Goal: Find specific page/section: Find specific page/section

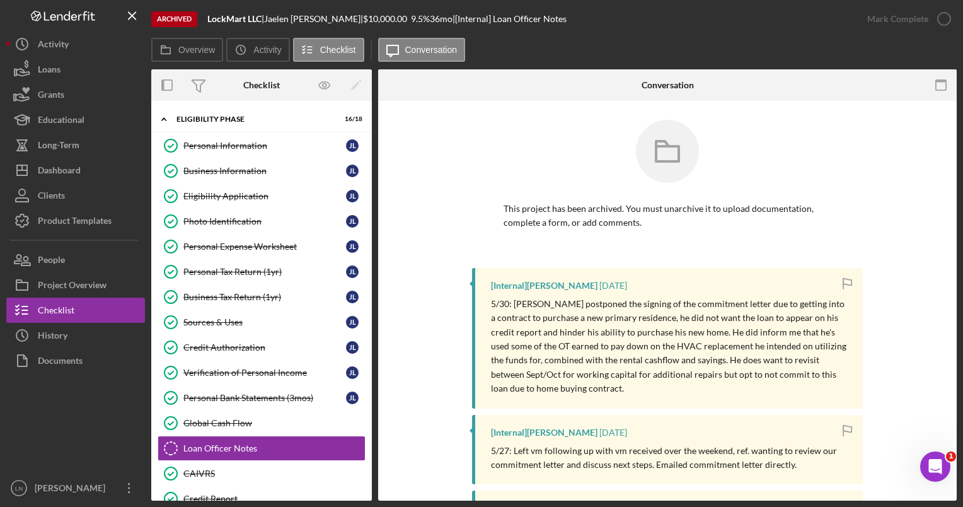
scroll to position [144, 0]
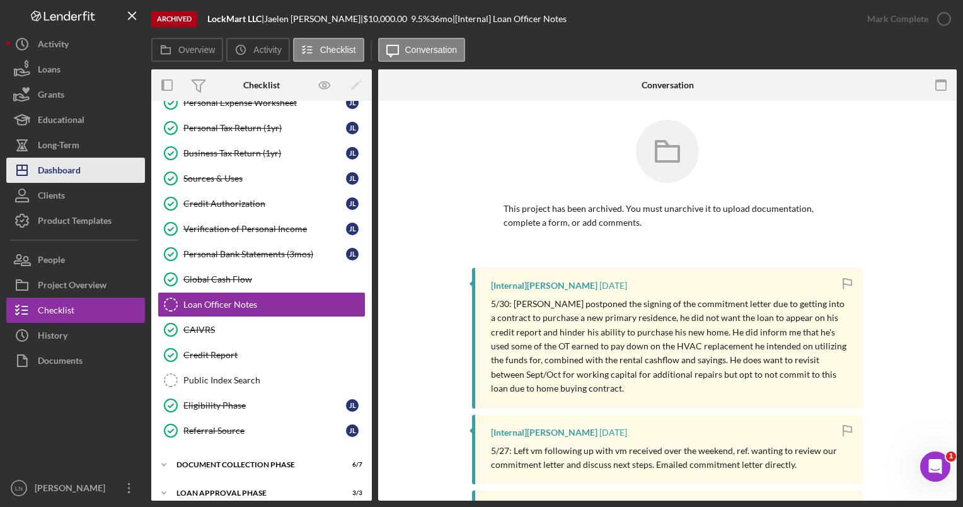
click at [77, 175] on div "Dashboard" at bounding box center [59, 172] width 43 height 28
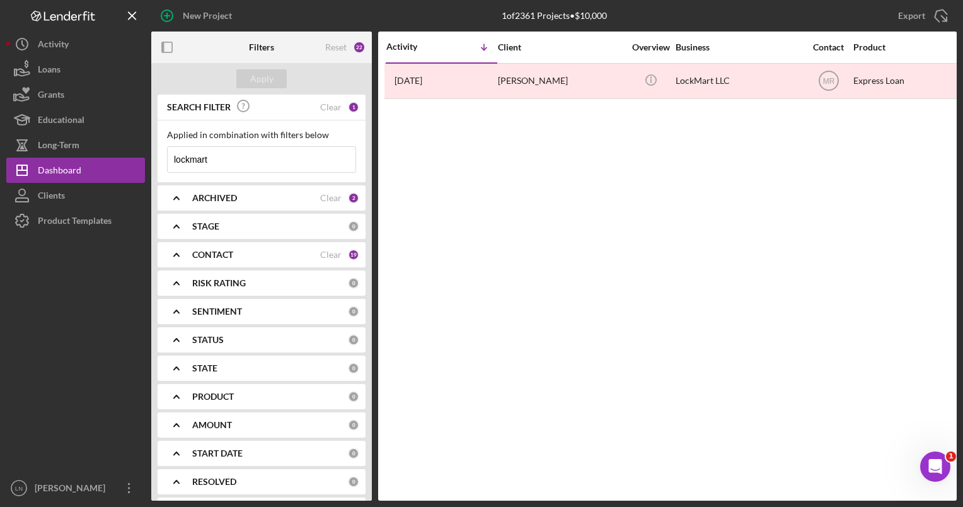
drag, startPoint x: 229, startPoint y: 163, endPoint x: 149, endPoint y: 159, distance: 80.1
click at [149, 159] on div "New Project 1 of 2361 Projects • $10,000 lockmart Export Icon/Export Filters Re…" at bounding box center [481, 250] width 950 height 500
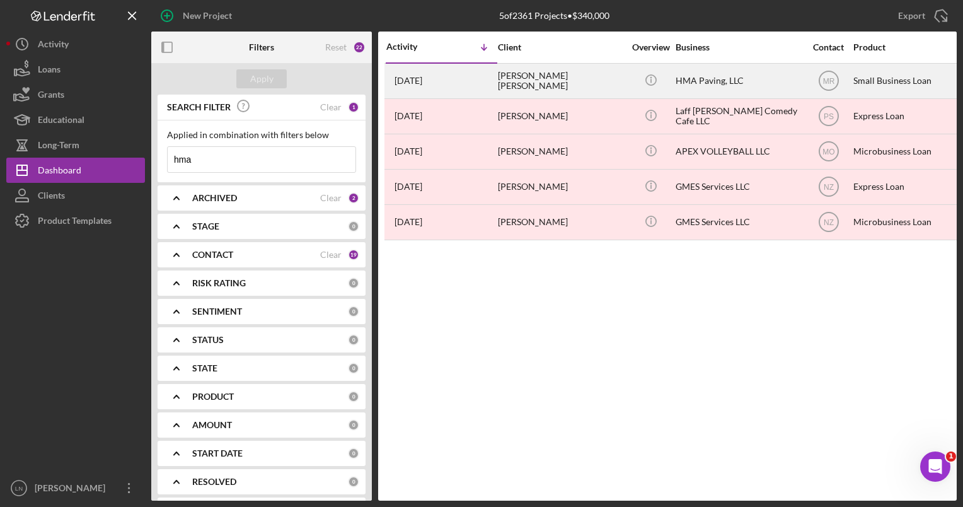
type input "hma"
click at [683, 88] on div "HMA Paving, LLC" at bounding box center [738, 80] width 126 height 33
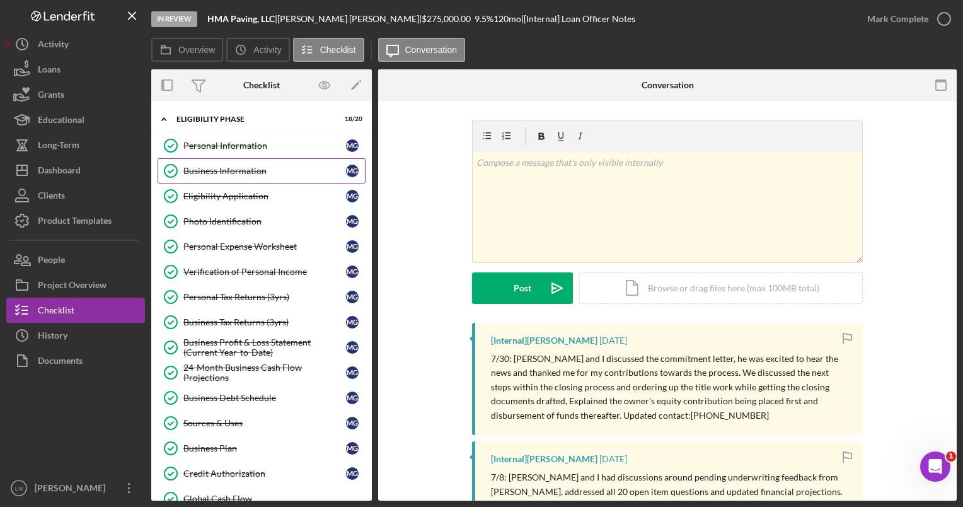
click at [255, 168] on div "Business Information" at bounding box center [264, 171] width 163 height 10
